Goal: Feedback & Contribution: Answer question/provide support

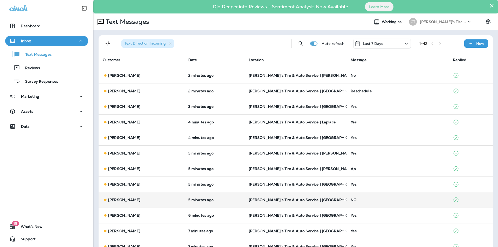
scroll to position [52, 0]
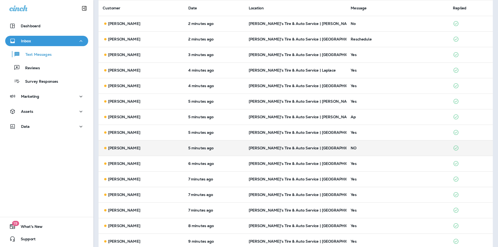
click at [395, 146] on div "NO" at bounding box center [397, 148] width 94 height 4
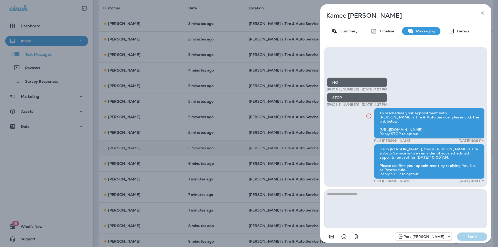
click at [483, 13] on icon "button" at bounding box center [482, 13] width 6 height 6
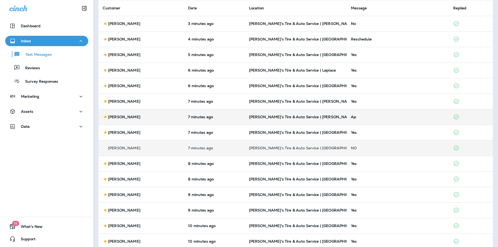
click at [381, 117] on div "Ap" at bounding box center [398, 117] width 94 height 4
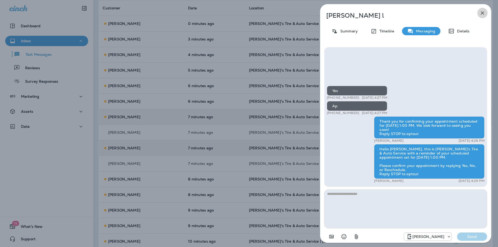
click at [483, 12] on icon "button" at bounding box center [482, 13] width 6 height 6
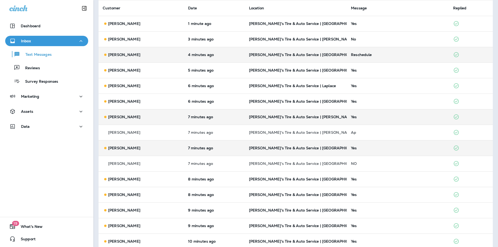
click at [390, 55] on div "Reschedule" at bounding box center [398, 55] width 94 height 4
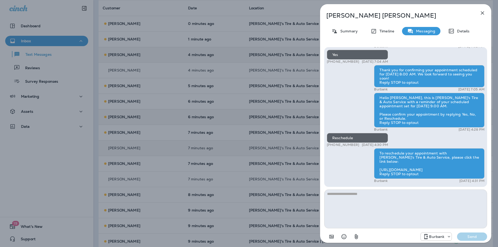
click at [481, 13] on icon "button" at bounding box center [482, 13] width 6 height 6
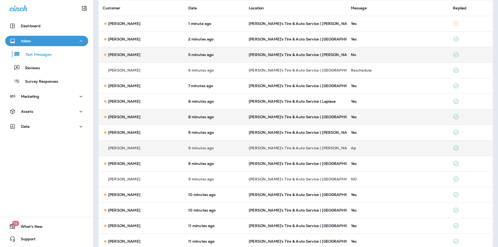
click at [378, 53] on div "No" at bounding box center [398, 55] width 94 height 4
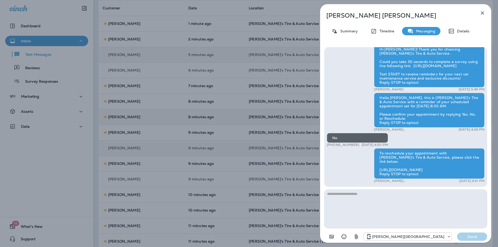
click at [32, 82] on div "[PERSON_NAME] Summary Timeline Messaging Details Hi [PERSON_NAME]! Thank you fo…" at bounding box center [249, 123] width 498 height 247
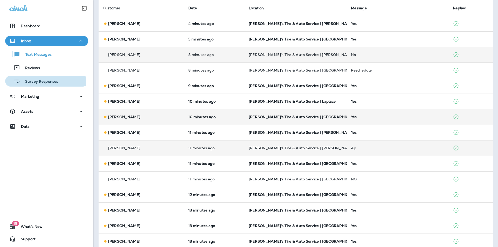
click at [33, 81] on p "Survey Responses" at bounding box center [39, 81] width 38 height 5
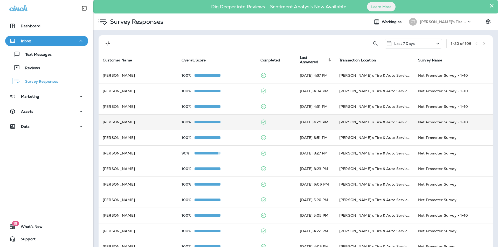
click at [231, 120] on div "100%" at bounding box center [216, 122] width 71 height 4
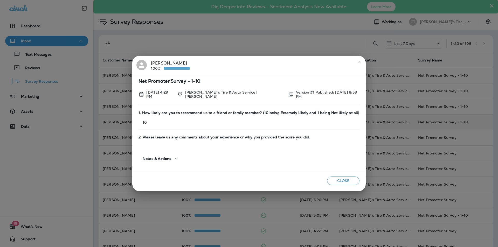
click at [358, 63] on button "close" at bounding box center [359, 62] width 8 height 8
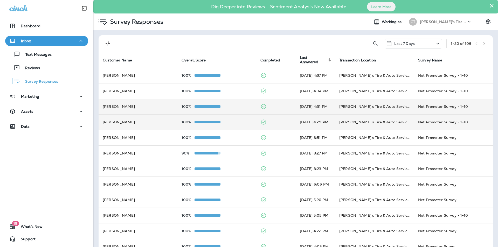
click at [230, 106] on div "100%" at bounding box center [216, 106] width 71 height 4
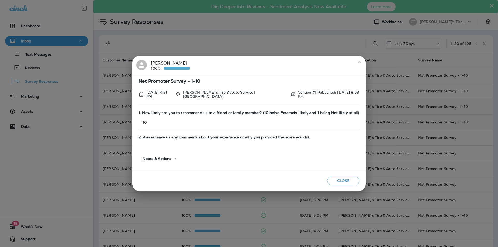
click at [358, 63] on icon "close" at bounding box center [359, 62] width 2 height 2
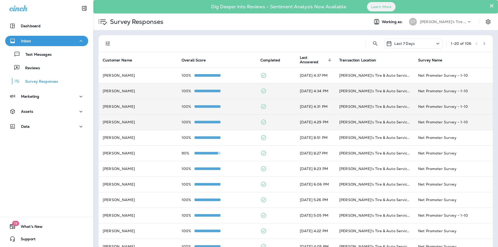
click at [229, 91] on div "100%" at bounding box center [216, 91] width 71 height 4
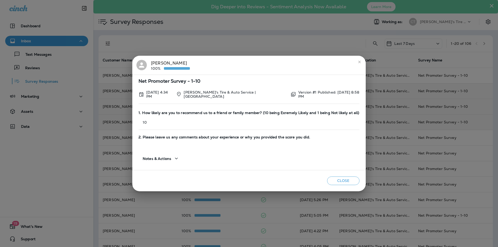
click at [357, 63] on icon "close" at bounding box center [359, 62] width 4 height 4
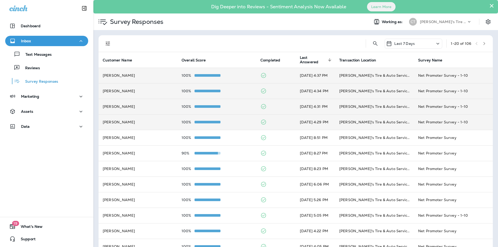
click at [231, 75] on div "100%" at bounding box center [216, 75] width 71 height 4
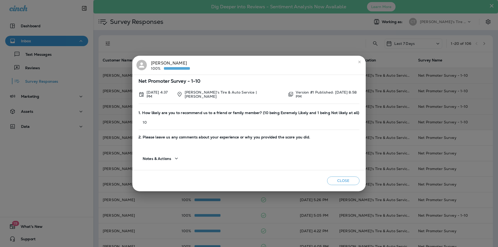
click at [357, 63] on icon "close" at bounding box center [359, 62] width 4 height 4
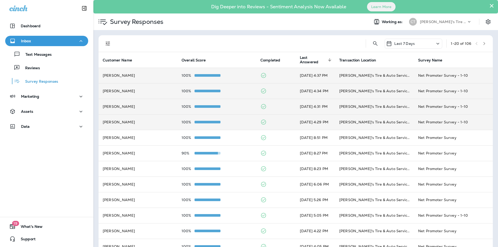
click at [228, 93] on div "100%" at bounding box center [216, 91] width 71 height 4
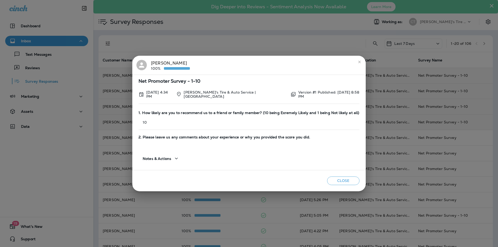
click at [358, 63] on icon "close" at bounding box center [359, 62] width 4 height 4
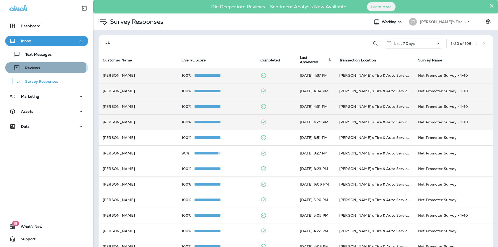
click at [33, 67] on p "Reviews" at bounding box center [30, 68] width 20 height 5
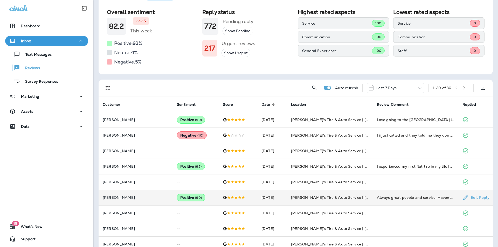
scroll to position [52, 0]
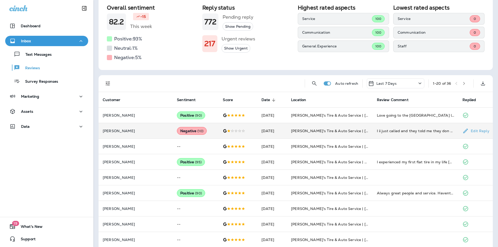
click at [365, 130] on td "[PERSON_NAME]'s Tire & Auto Service | [PERSON_NAME]" at bounding box center [330, 131] width 86 height 16
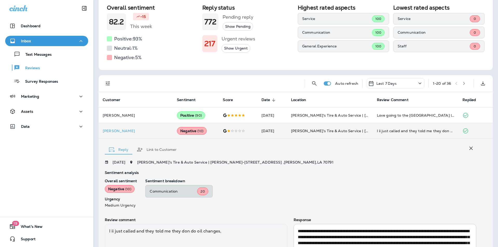
scroll to position [101, 0]
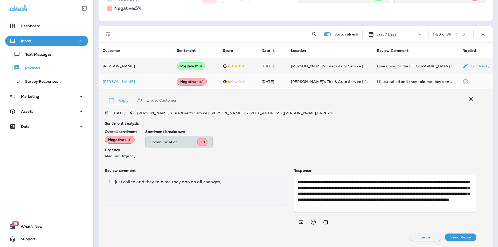
click at [362, 61] on td "[PERSON_NAME]'s Tire & Auto Service | [GEOGRAPHIC_DATA]" at bounding box center [330, 66] width 86 height 16
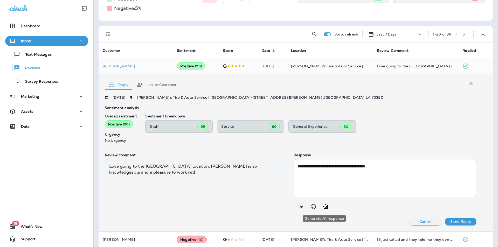
click at [326, 206] on icon "Generate AI response" at bounding box center [325, 206] width 5 height 4
type textarea "**********"
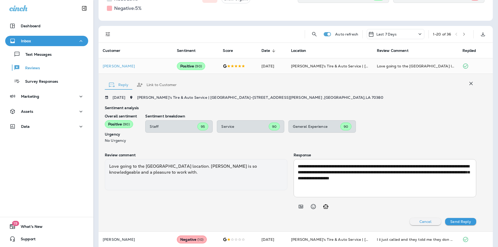
click at [456, 221] on p "Send Reply" at bounding box center [460, 222] width 20 height 4
